Goal: Navigation & Orientation: Find specific page/section

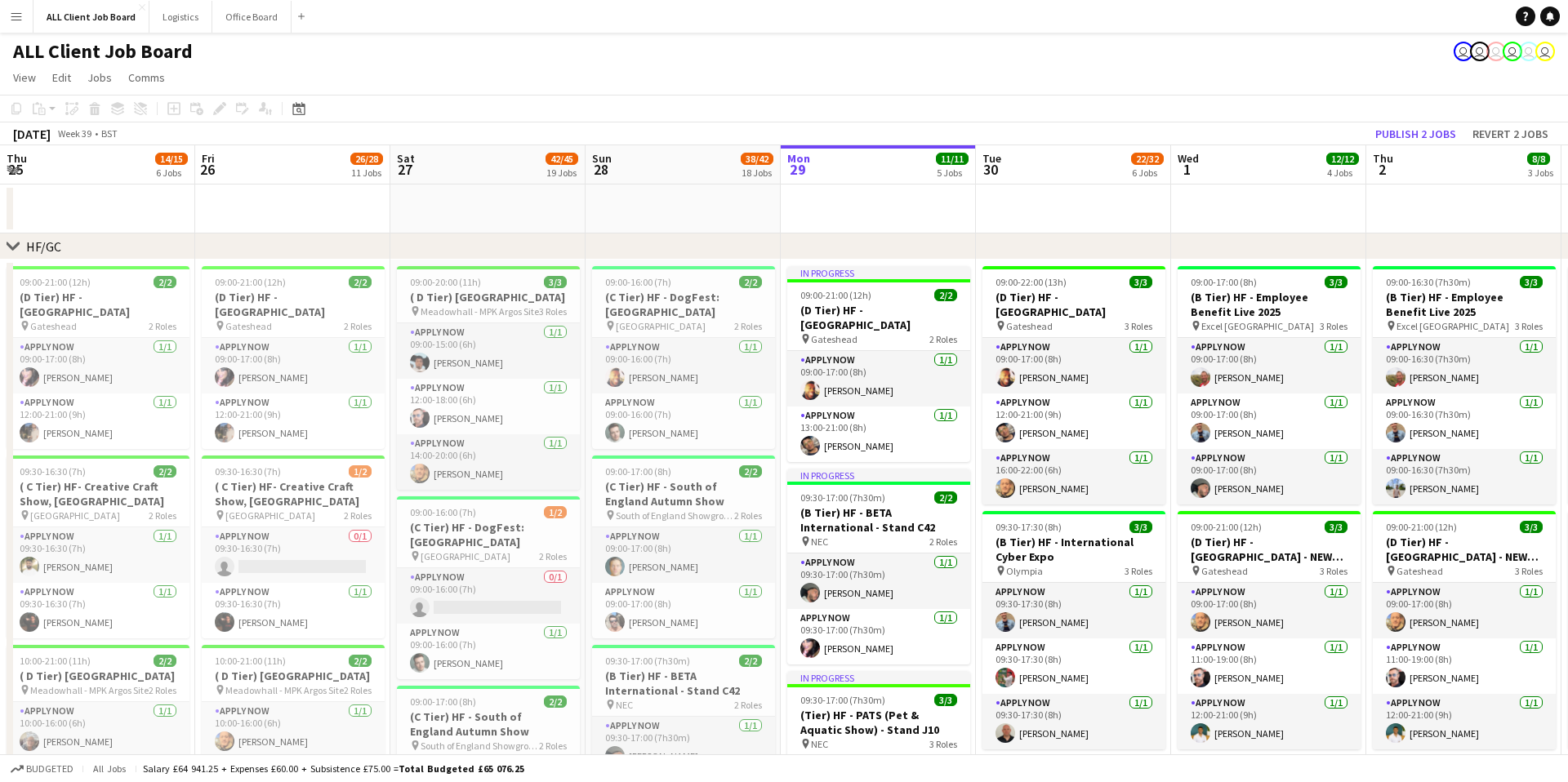
click at [101, 18] on button "ALL Client Job Board Close" at bounding box center [91, 17] width 116 height 32
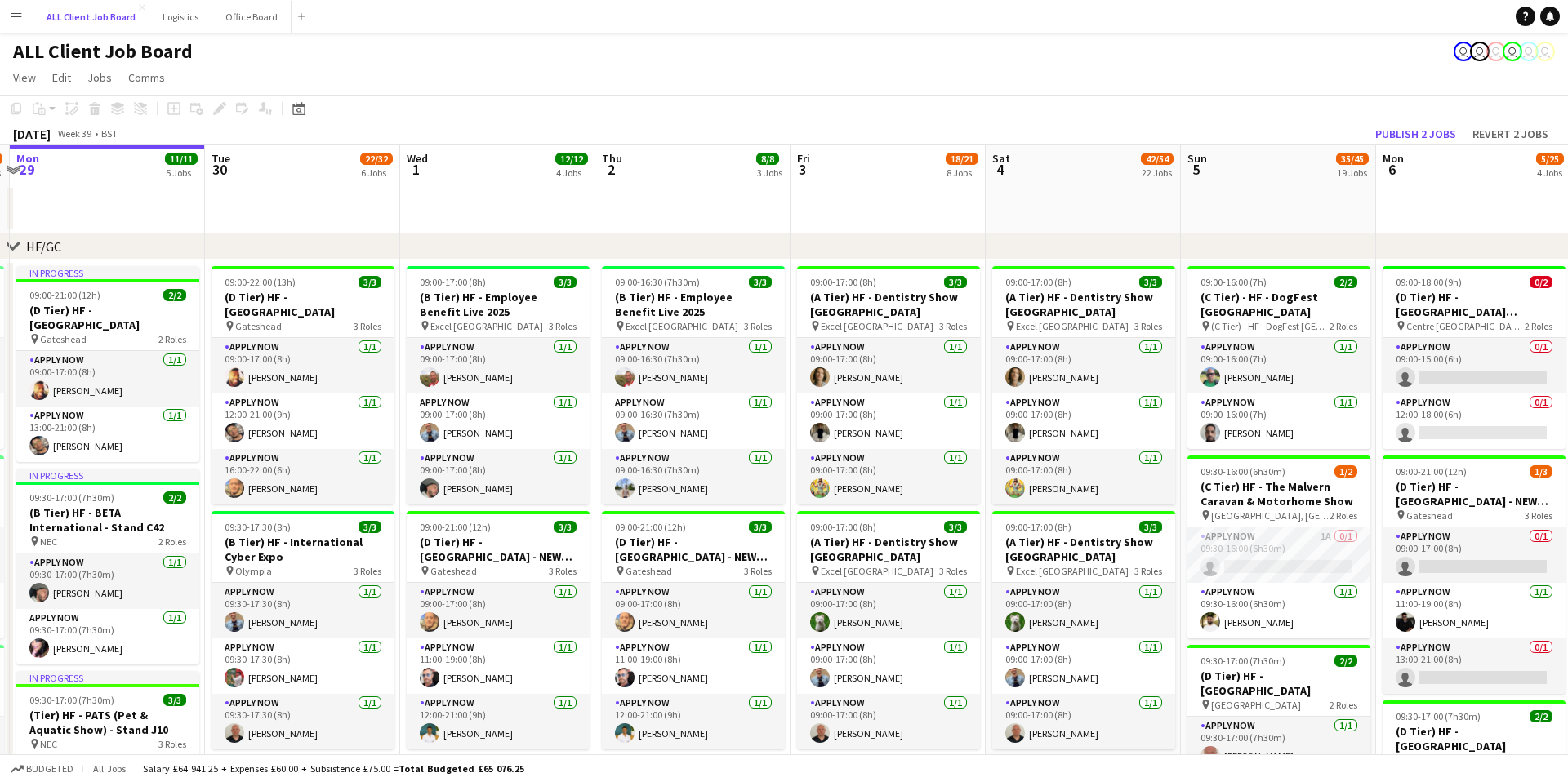
scroll to position [0, 724]
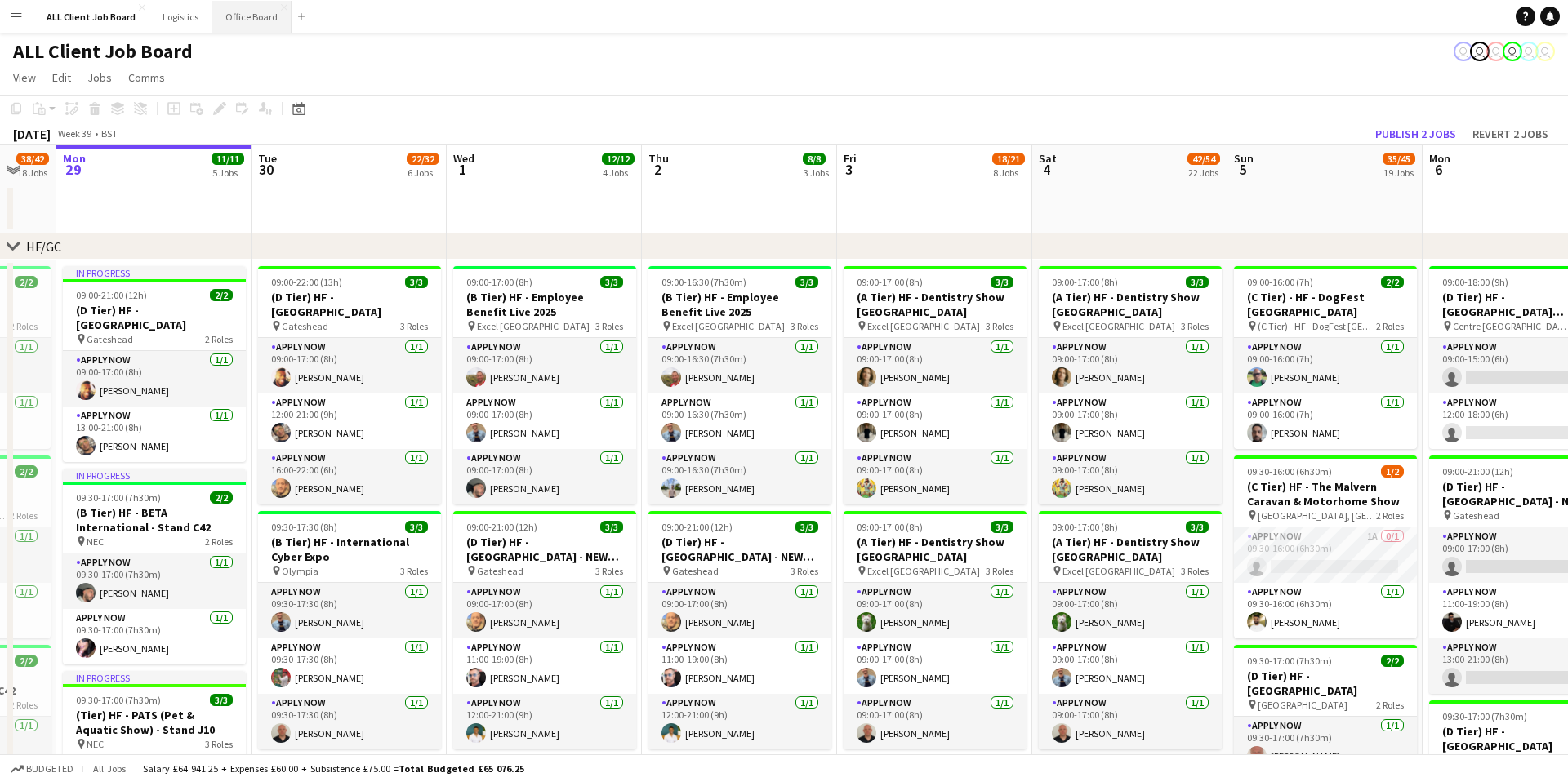
click at [238, 17] on button "Office Board Close" at bounding box center [252, 17] width 79 height 32
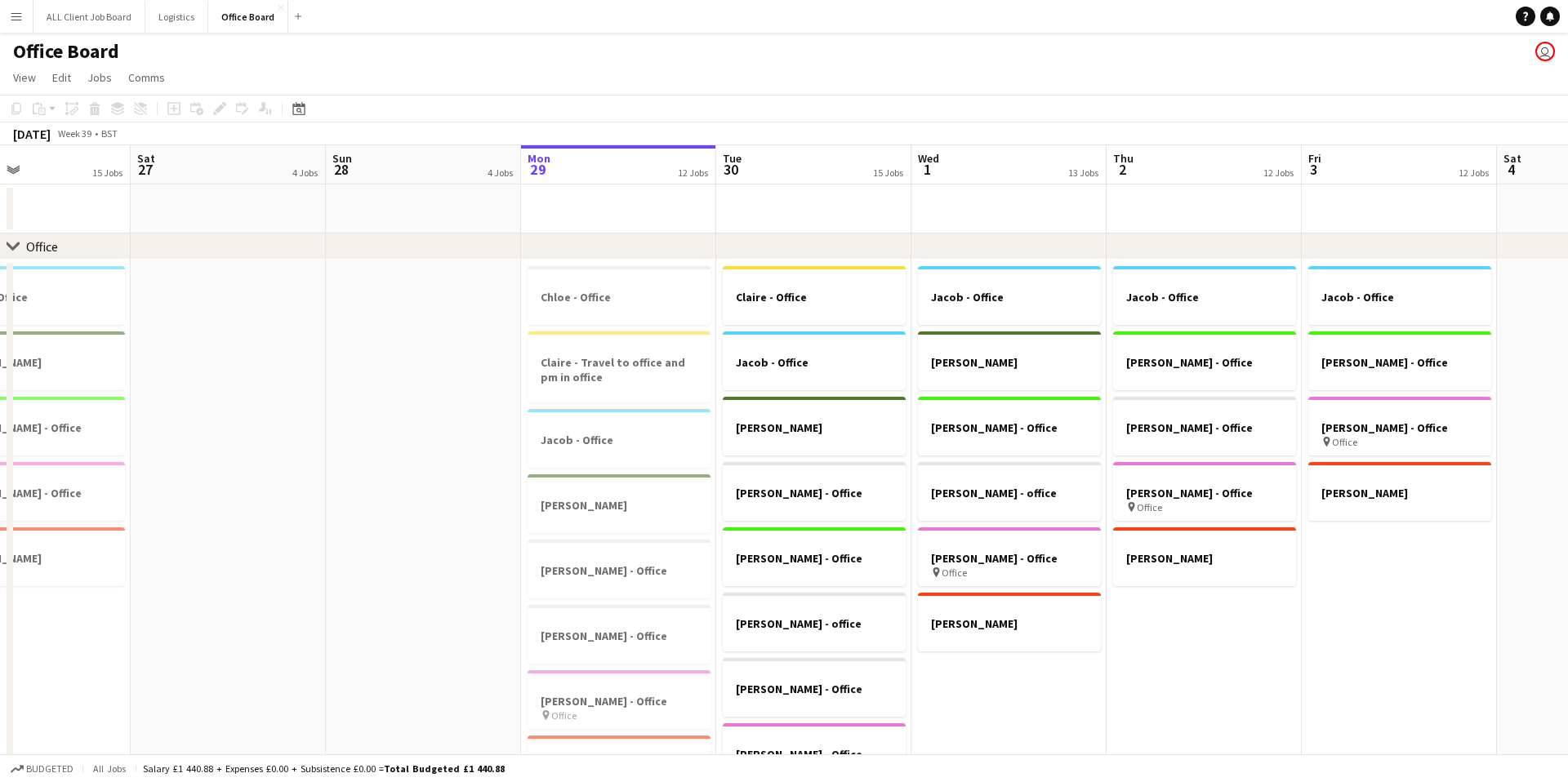
scroll to position [0, 455]
